Goal: Task Accomplishment & Management: Complete application form

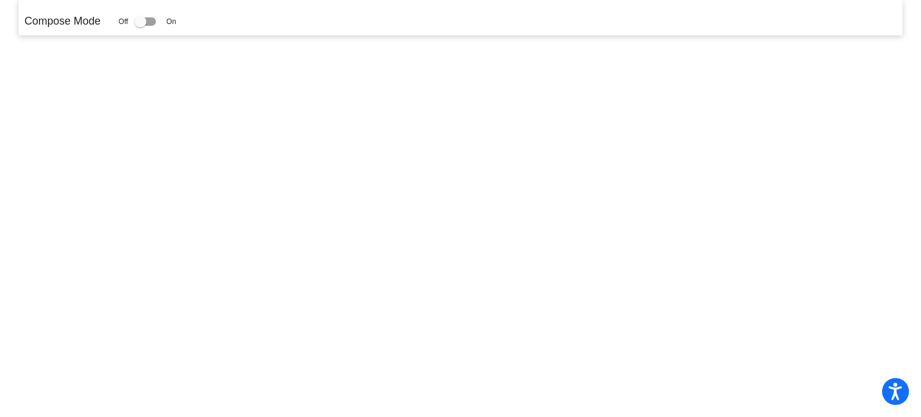
click at [140, 21] on div at bounding box center [140, 22] width 12 height 12
click at [140, 26] on input "checkbox" at bounding box center [140, 26] width 1 height 1
click at [140, 21] on div at bounding box center [140, 22] width 12 height 12
click at [140, 26] on input "checkbox" at bounding box center [140, 26] width 1 height 1
checkbox input "false"
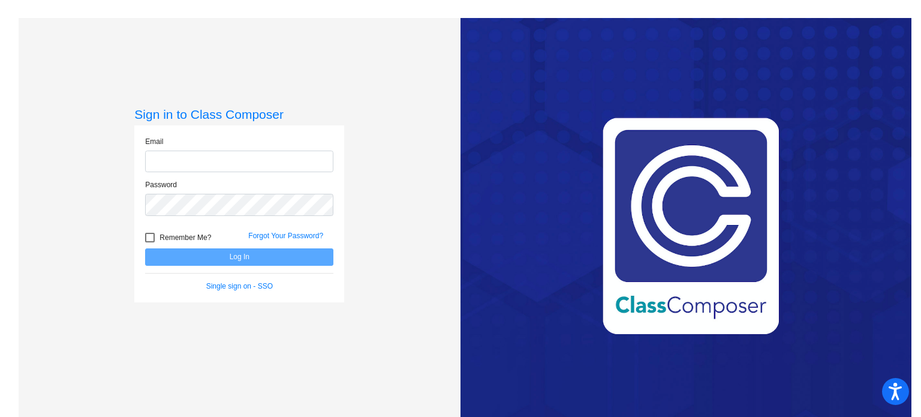
type input "kheck@mbgsd.org"
click at [212, 254] on button "Log In" at bounding box center [239, 256] width 188 height 17
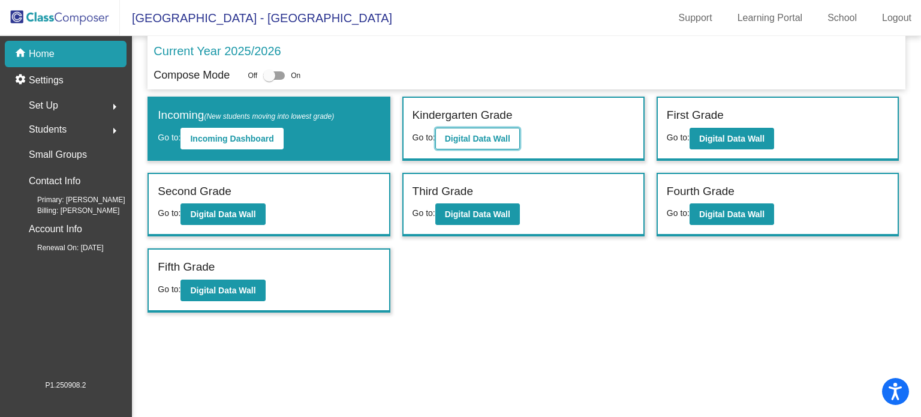
click at [456, 136] on b "Digital Data Wall" at bounding box center [477, 139] width 65 height 10
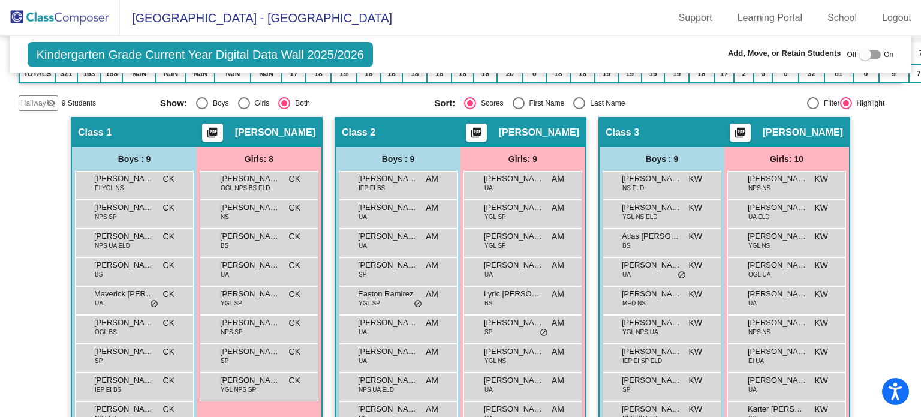
scroll to position [480, 0]
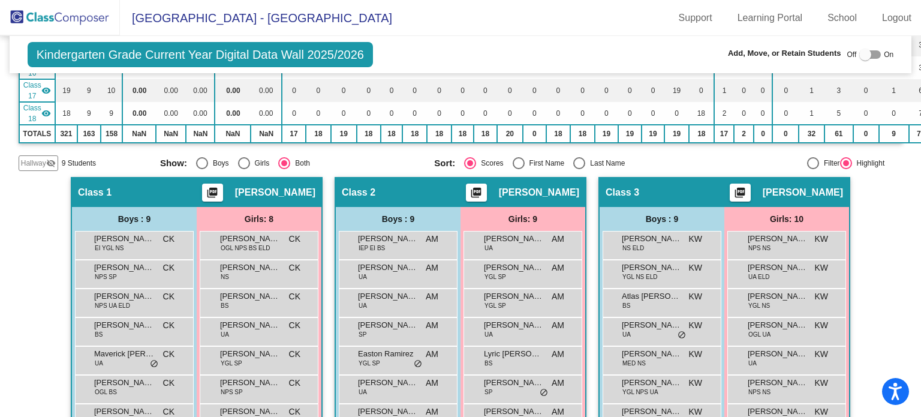
click at [860, 55] on div at bounding box center [866, 55] width 12 height 12
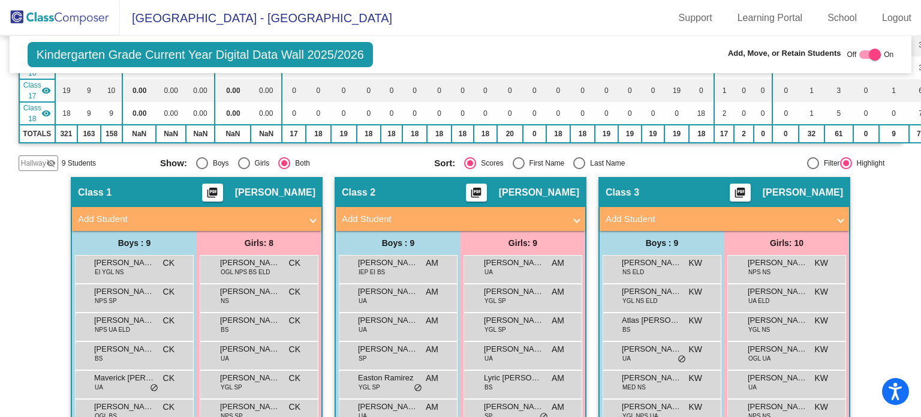
checkbox input "true"
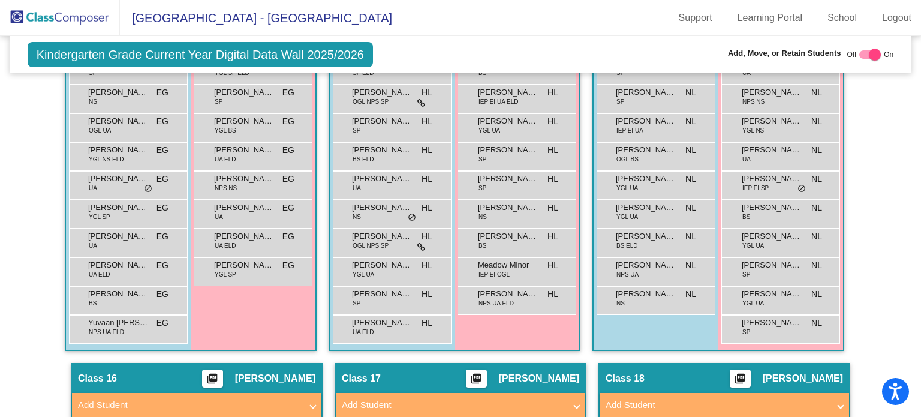
scroll to position [2519, 0]
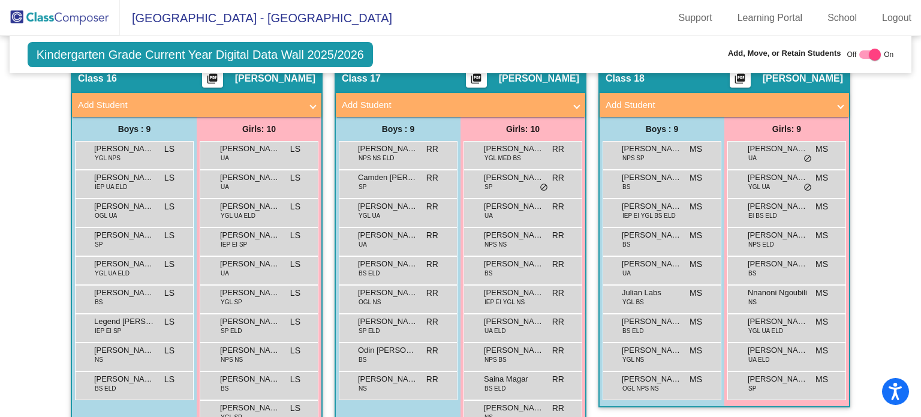
click at [671, 98] on mat-panel-title "Add Student" at bounding box center [717, 105] width 223 height 14
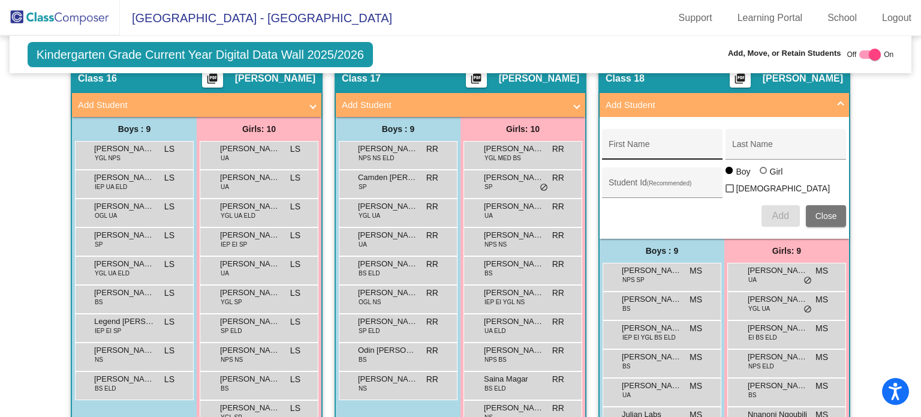
click at [638, 136] on div "First Name" at bounding box center [663, 148] width 108 height 25
type input "Kash"
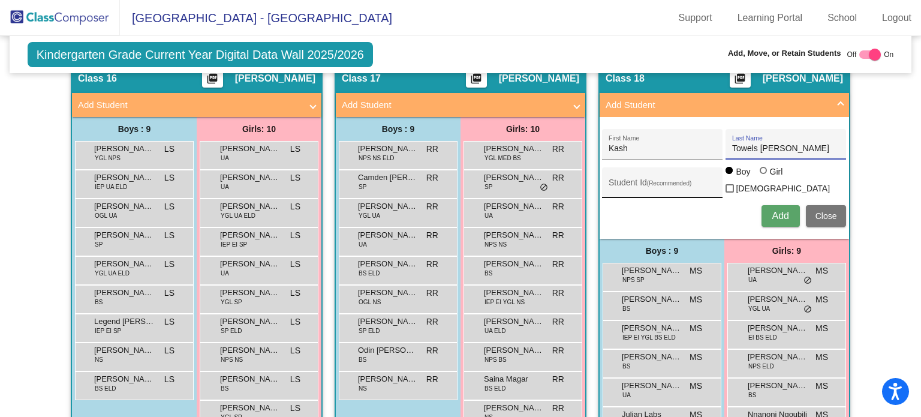
type input "Towels Twyman"
click at [632, 182] on input "Student Id (Recommended)" at bounding box center [663, 187] width 108 height 10
click at [638, 182] on input "Student Id (Recommended)" at bounding box center [663, 187] width 108 height 10
paste input "509551"
type input "509551"
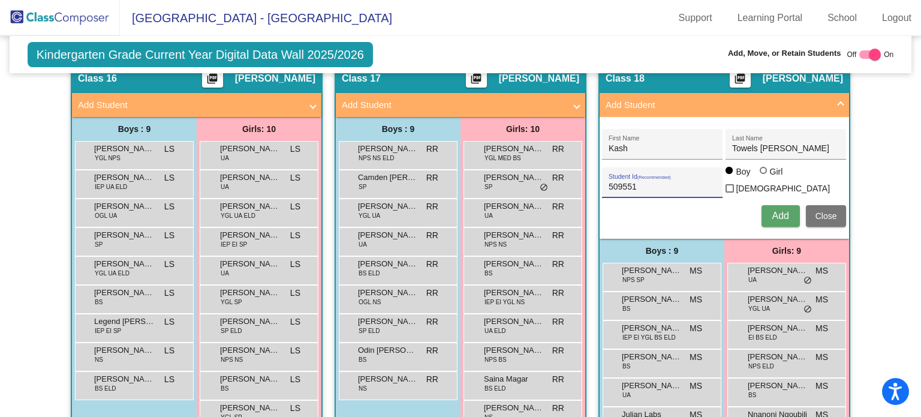
click at [768, 205] on button "Add" at bounding box center [781, 216] width 38 height 22
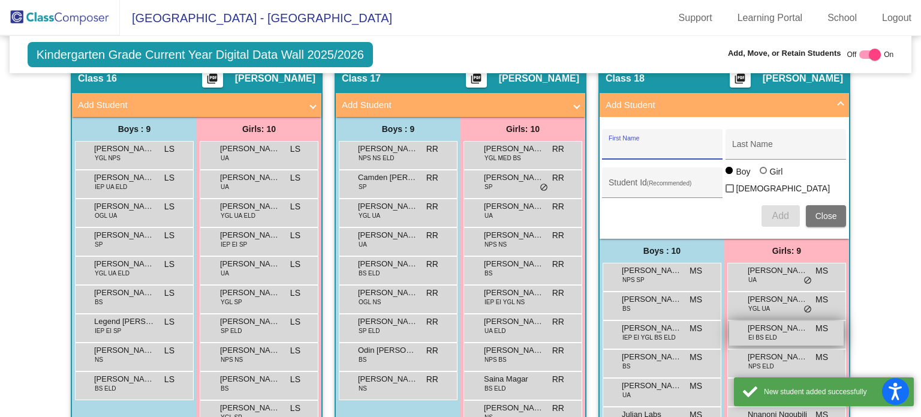
scroll to position [2666, 0]
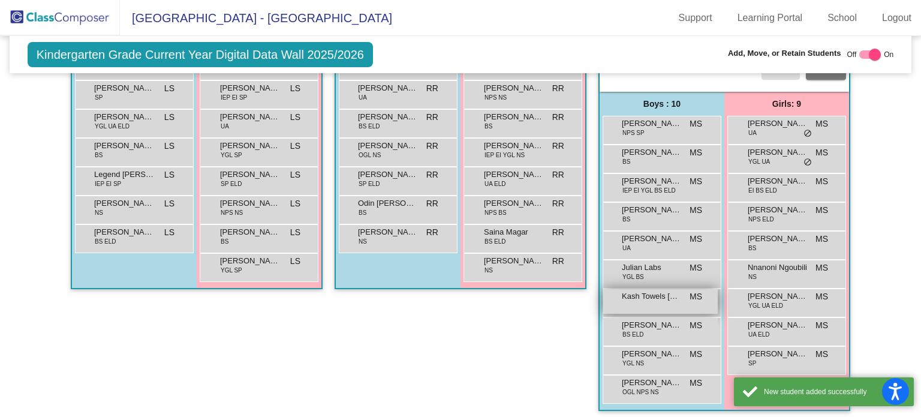
click at [656, 290] on span "Kash Towels Twyman" at bounding box center [652, 296] width 60 height 12
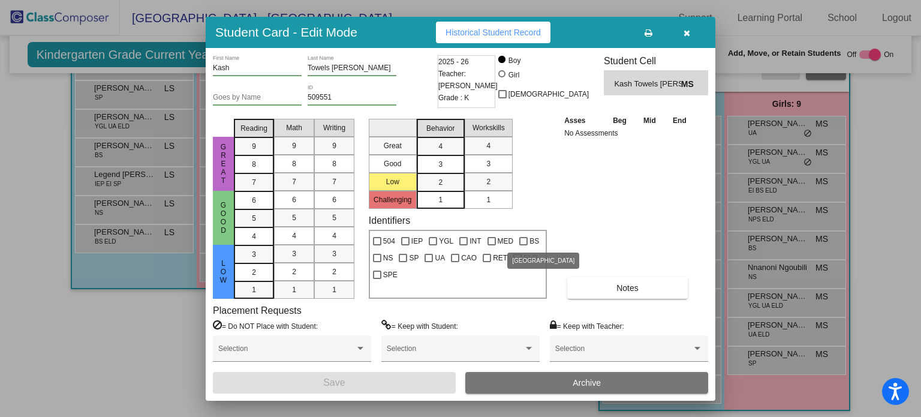
click at [528, 237] on label "BS" at bounding box center [529, 241] width 20 height 14
click at [524, 245] on input "BS" at bounding box center [523, 245] width 1 height 1
checkbox input "true"
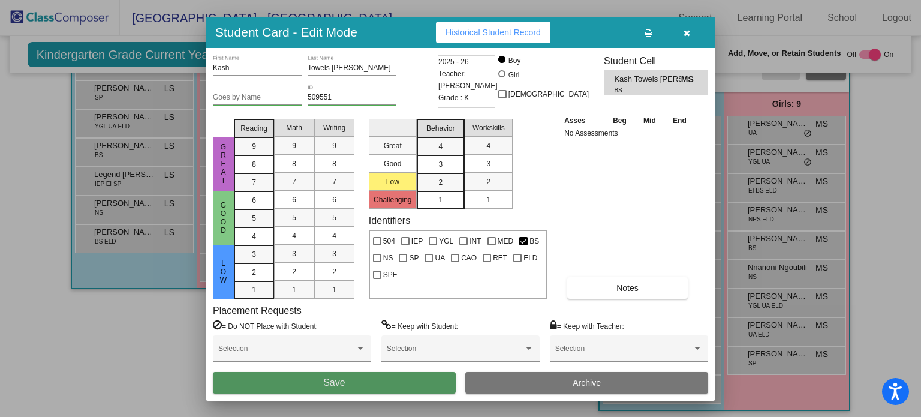
click at [351, 382] on button "Save" at bounding box center [334, 383] width 243 height 22
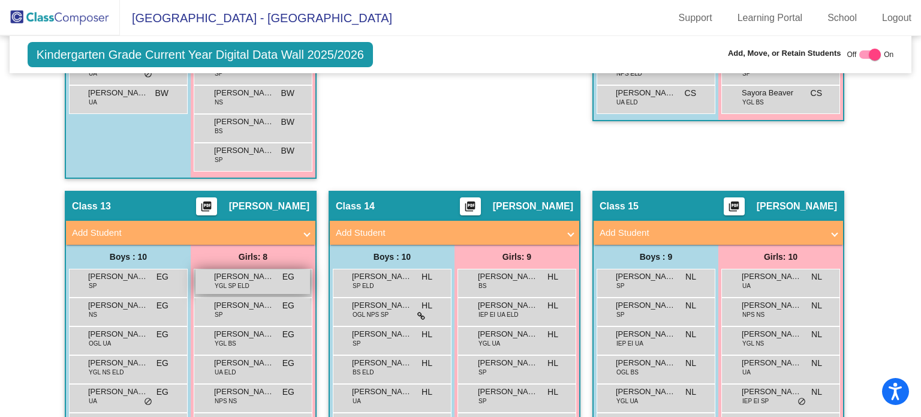
scroll to position [2066, 0]
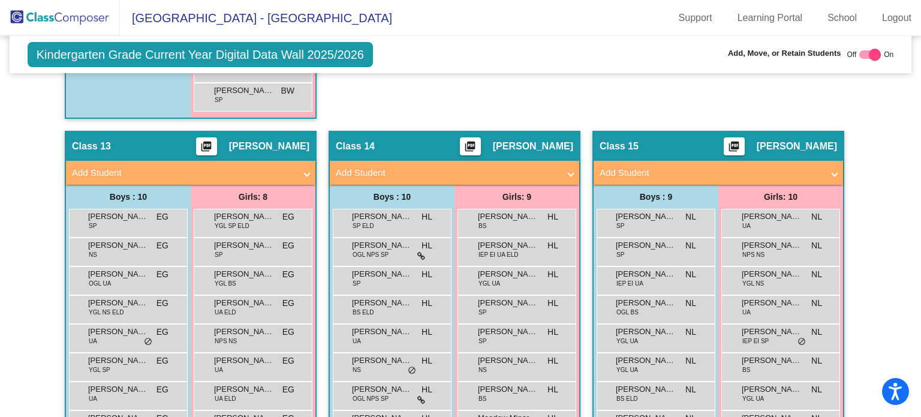
click at [219, 166] on mat-panel-title "Add Student" at bounding box center [183, 173] width 223 height 14
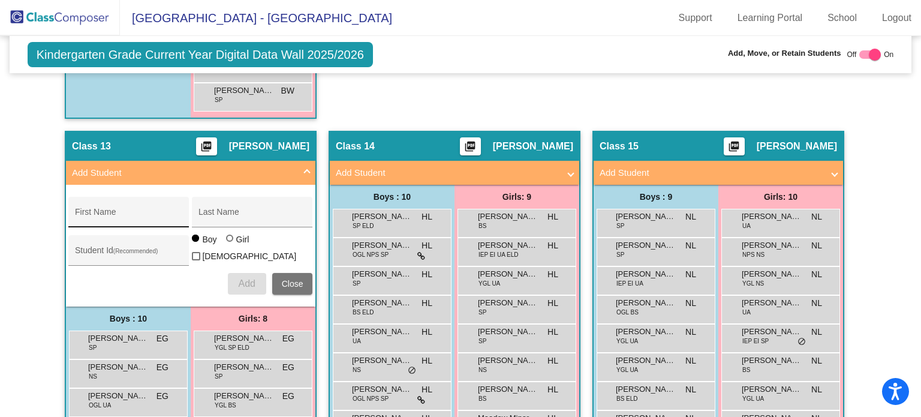
click at [151, 203] on div "First Name" at bounding box center [129, 215] width 108 height 25
type input "Munira"
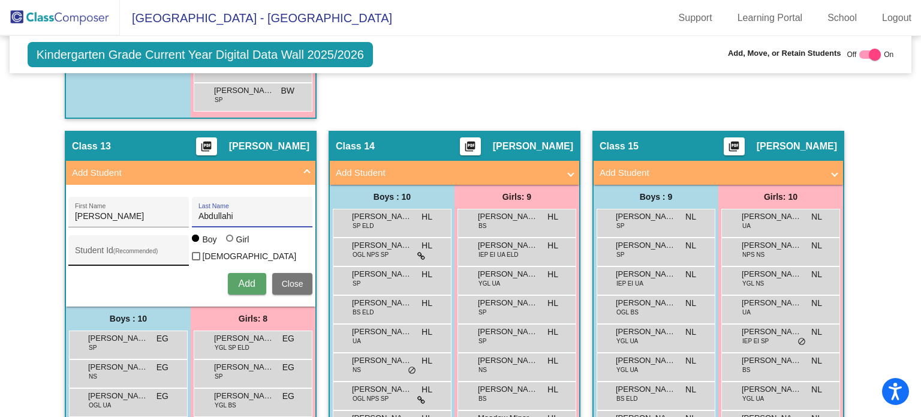
type input "Abdullahi"
click at [136, 250] on input "Student Id (Recommended)" at bounding box center [129, 255] width 108 height 10
click at [98, 250] on input "Student Id (Recommended)" at bounding box center [129, 255] width 108 height 10
paste input "509559"
type input "509559"
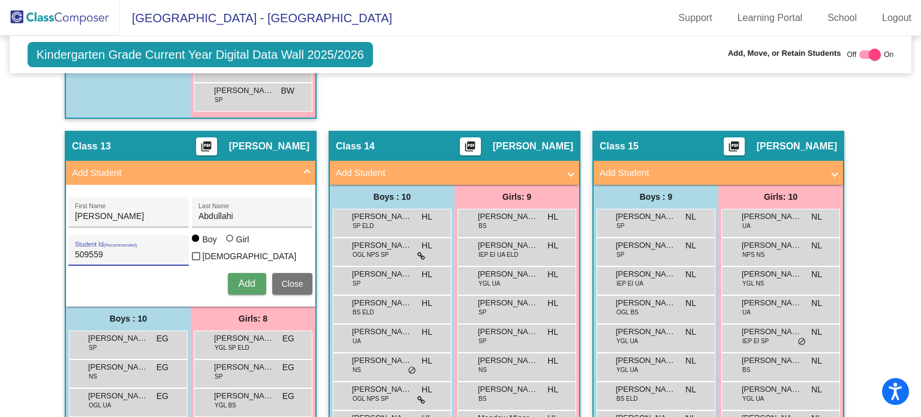
click at [236, 241] on div "Girl" at bounding box center [243, 239] width 14 height 12
click at [231, 244] on input "Girl" at bounding box center [230, 244] width 1 height 1
radio input "true"
click at [253, 285] on div "Munira First Name Abdullahi Last Name 509559 Student Id (Recommended) Boy Girl …" at bounding box center [190, 246] width 256 height 110
click at [248, 278] on span "Add" at bounding box center [246, 283] width 17 height 10
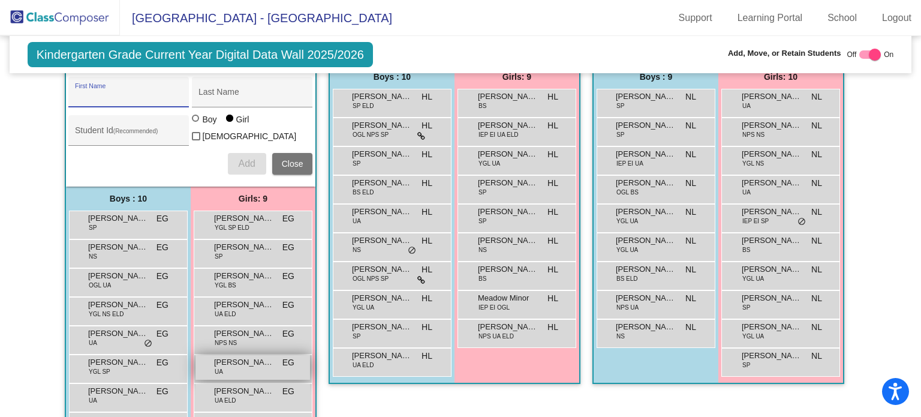
scroll to position [2306, 0]
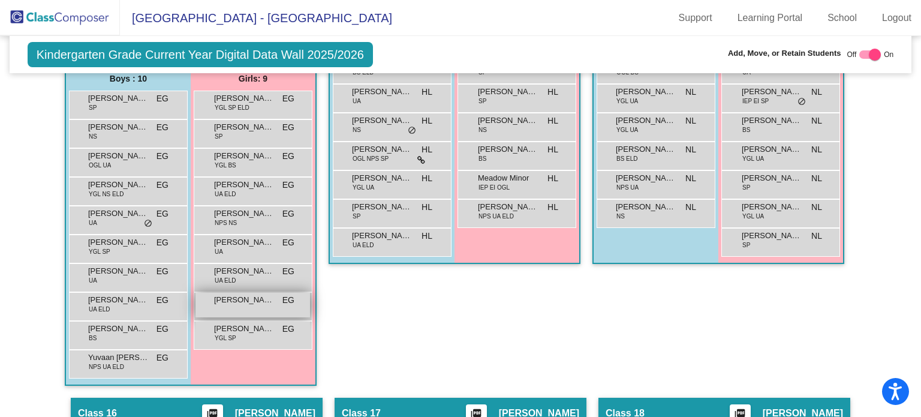
click at [238, 294] on span "Munira Abdullahi" at bounding box center [244, 300] width 60 height 12
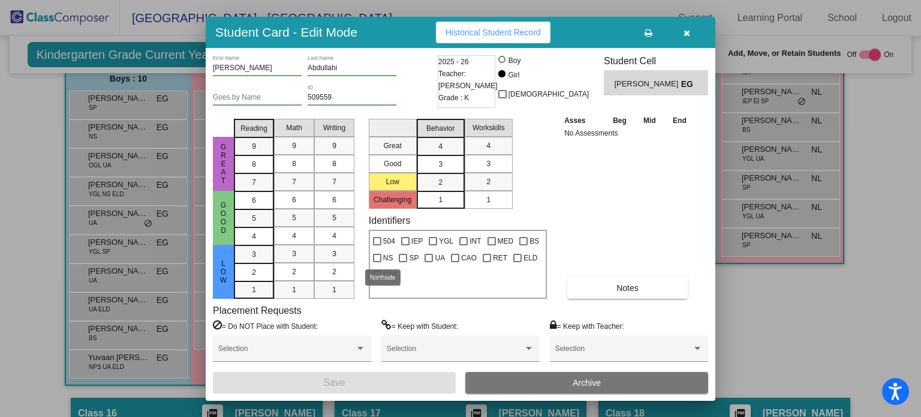
click at [388, 256] on span "NS" at bounding box center [388, 258] width 10 height 14
click at [377, 262] on input "NS" at bounding box center [377, 262] width 1 height 1
checkbox input "true"
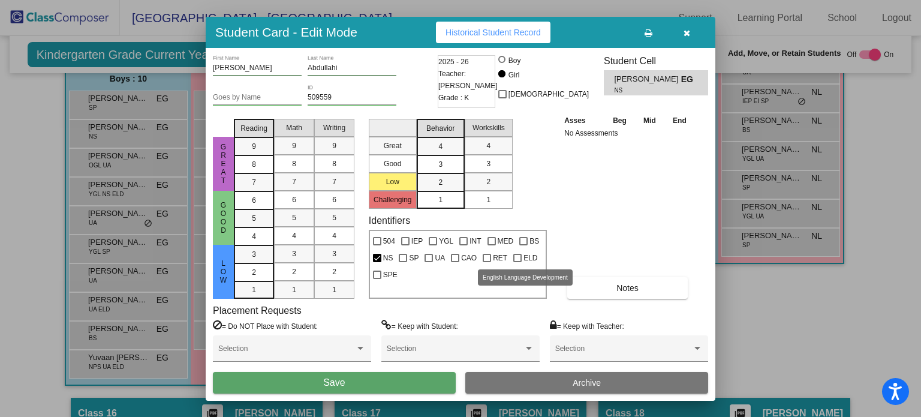
click at [522, 255] on label "ELD" at bounding box center [525, 258] width 24 height 14
click at [518, 262] on input "ELD" at bounding box center [517, 262] width 1 height 1
checkbox input "true"
click at [414, 377] on button "Save" at bounding box center [334, 383] width 243 height 22
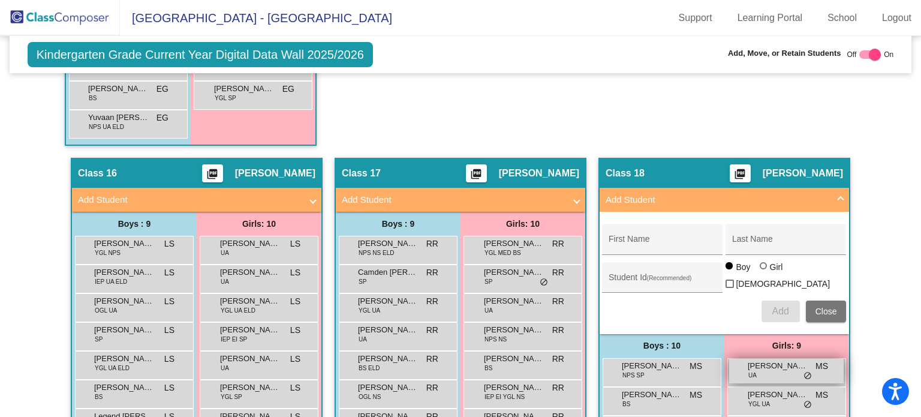
scroll to position [2785, 0]
